Goal: Task Accomplishment & Management: Manage account settings

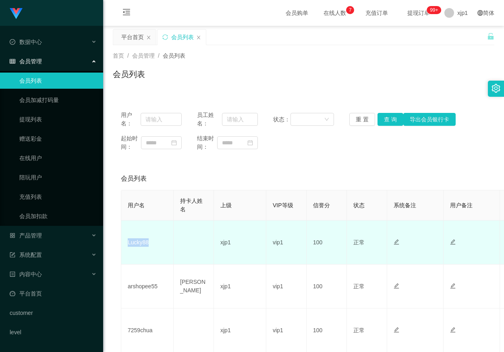
click at [142, 247] on td "Lucky88" at bounding box center [147, 242] width 52 height 44
drag, startPoint x: 149, startPoint y: 244, endPoint x: 123, endPoint y: 245, distance: 26.2
click at [123, 245] on td "Lucky88" at bounding box center [147, 242] width 52 height 44
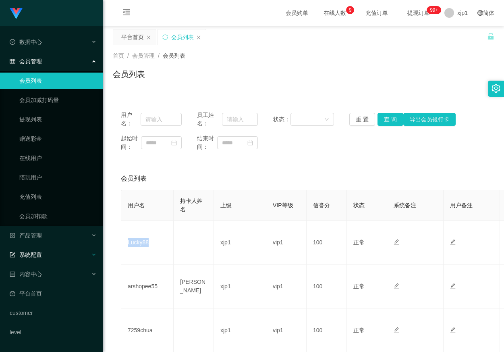
copy td "Lucky88"
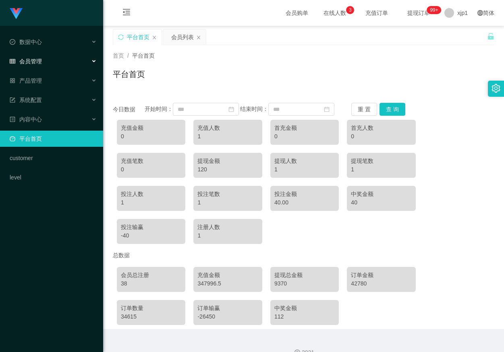
click at [40, 65] on div "会员管理" at bounding box center [51, 61] width 103 height 16
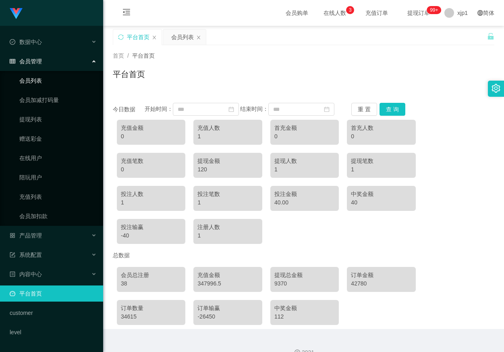
click at [36, 84] on link "会员列表" at bounding box center [57, 80] width 77 height 16
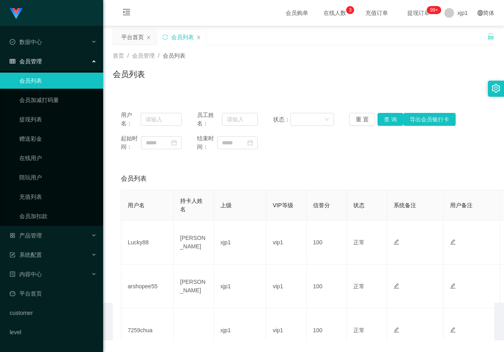
click at [39, 59] on span "会员管理" at bounding box center [26, 61] width 32 height 6
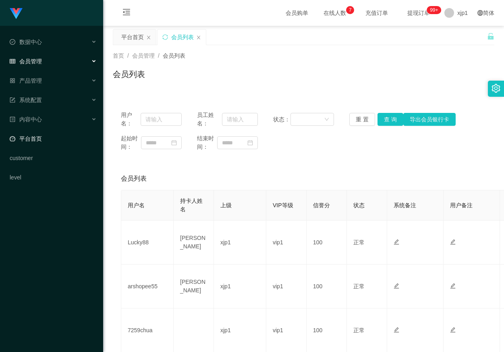
click at [64, 138] on link "平台首页" at bounding box center [53, 138] width 87 height 16
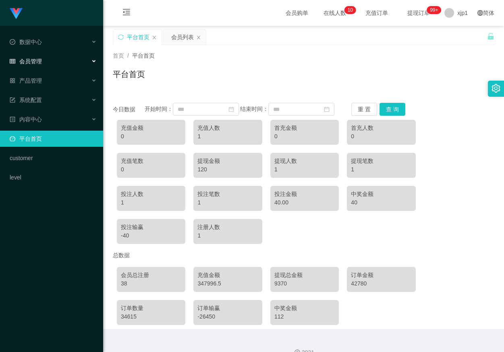
click at [60, 58] on div "会员管理" at bounding box center [51, 61] width 103 height 16
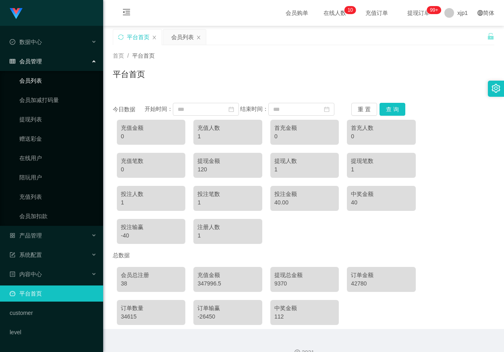
click at [60, 86] on link "会员列表" at bounding box center [57, 80] width 77 height 16
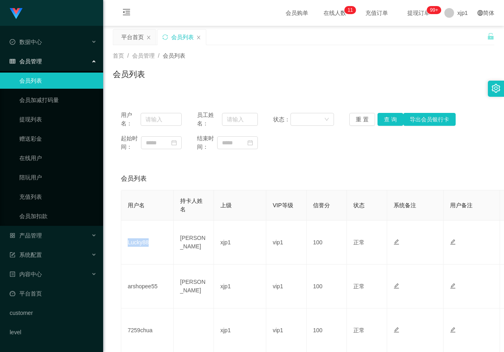
drag, startPoint x: 154, startPoint y: 240, endPoint x: 121, endPoint y: 242, distance: 33.5
click at [121, 242] on td "Lucky88" at bounding box center [147, 242] width 52 height 44
copy td "Lucky88"
